Goal: Information Seeking & Learning: Learn about a topic

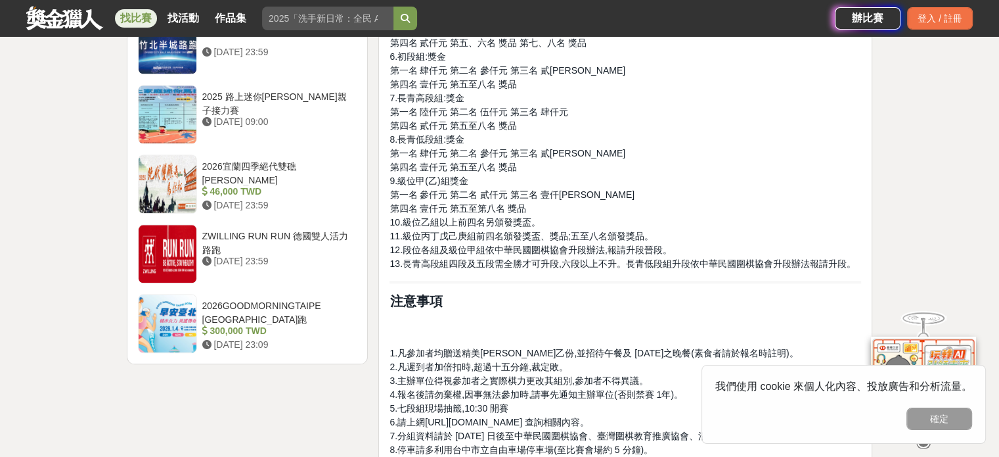
scroll to position [1462, 0]
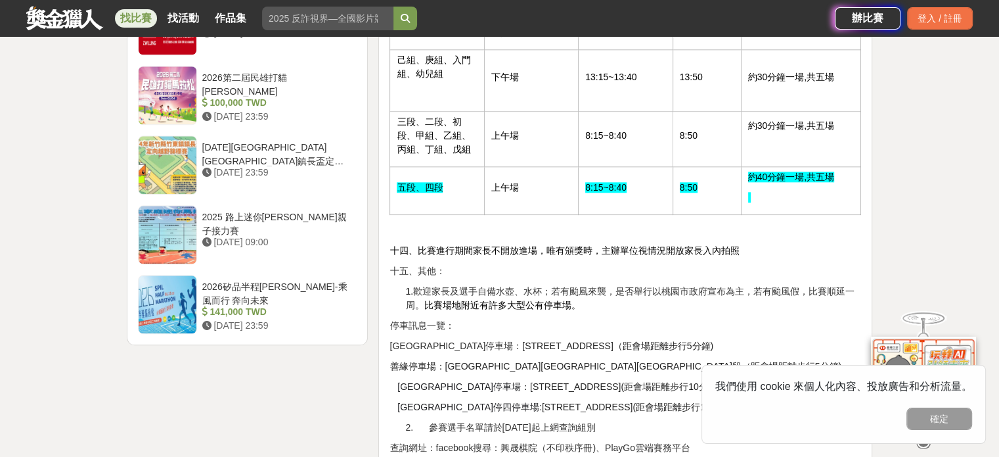
scroll to position [1576, 0]
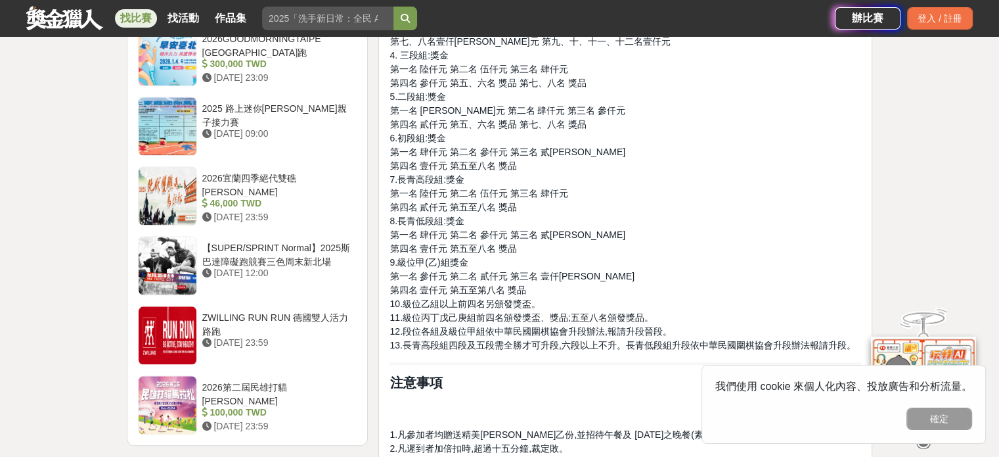
scroll to position [1182, 0]
